Goal: Navigation & Orientation: Find specific page/section

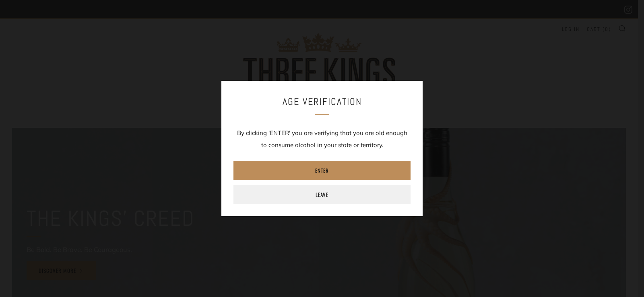
click at [304, 166] on link "Enter" at bounding box center [321, 170] width 177 height 19
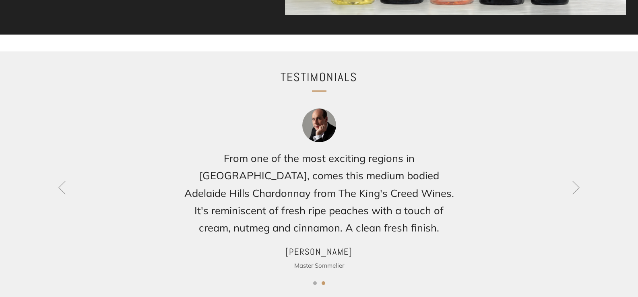
scroll to position [765, 0]
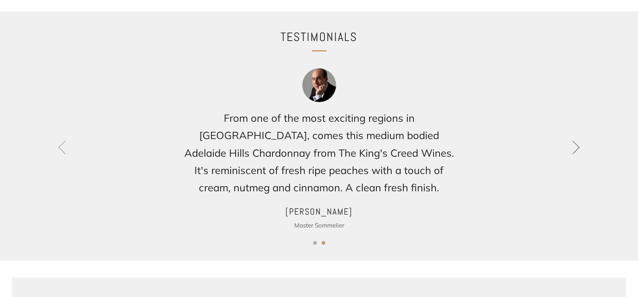
click at [574, 146] on icon at bounding box center [576, 147] width 14 height 14
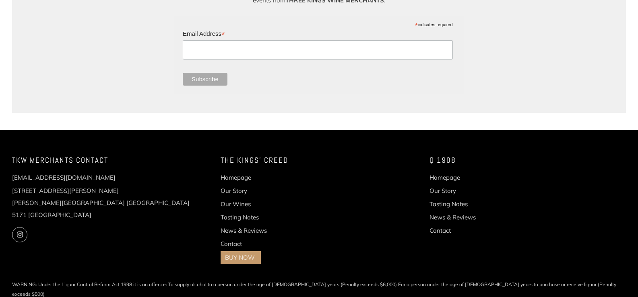
scroll to position [1136, 0]
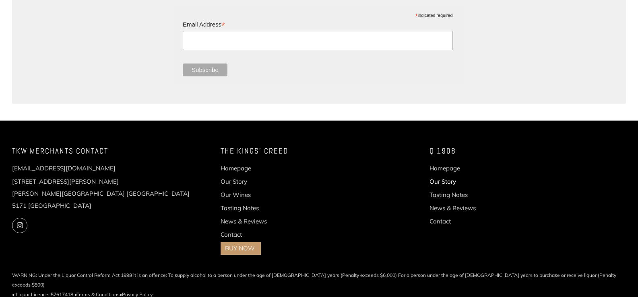
click at [438, 178] on link "Our Story" at bounding box center [443, 182] width 27 height 8
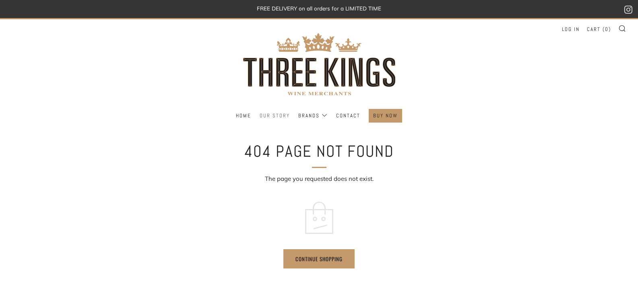
click at [278, 115] on link "Our Story" at bounding box center [275, 115] width 30 height 13
